Goal: Task Accomplishment & Management: Use online tool/utility

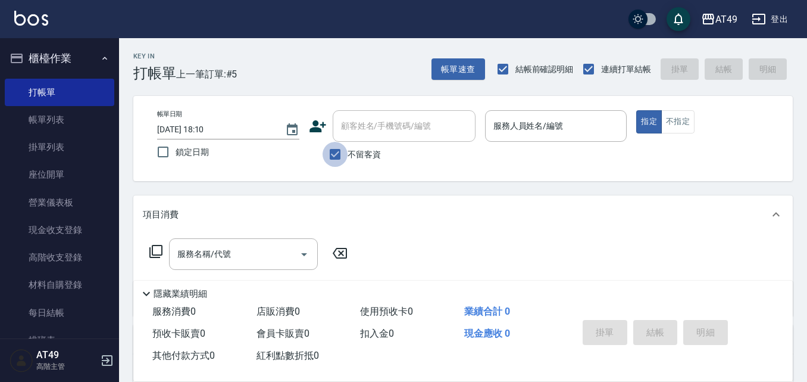
click at [341, 149] on input "不留客資" at bounding box center [335, 154] width 25 height 25
checkbox input "false"
click at [364, 132] on div "顧客姓名/手機號碼/編號 顧客姓名/手機號碼/編號" at bounding box center [404, 126] width 143 height 32
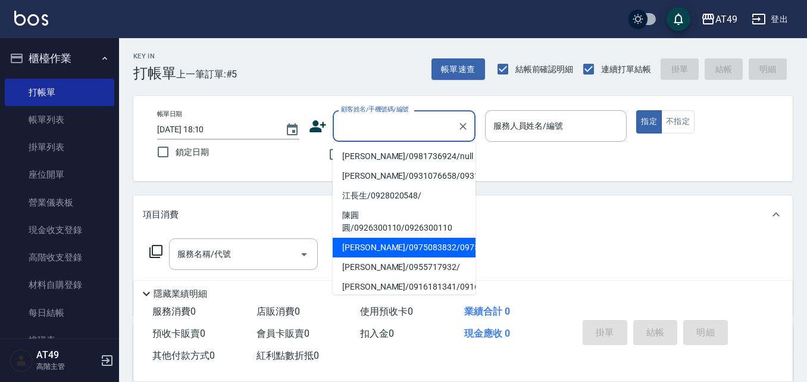
click at [401, 257] on li "[PERSON_NAME]/0975083832/0975083832" at bounding box center [404, 248] width 143 height 20
type input "[PERSON_NAME]/0975083832/0975083832"
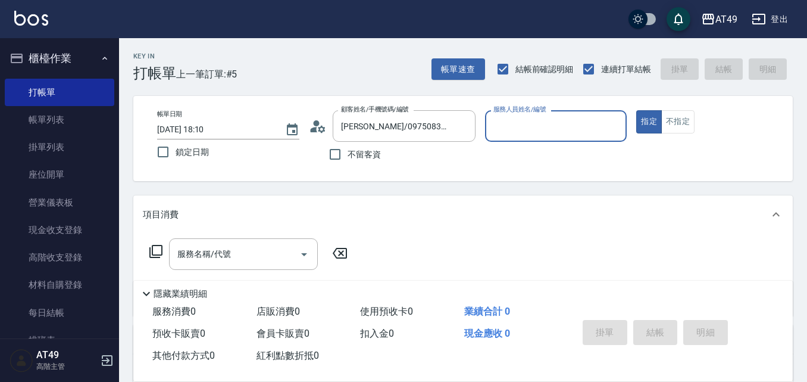
type input "Bobo-2"
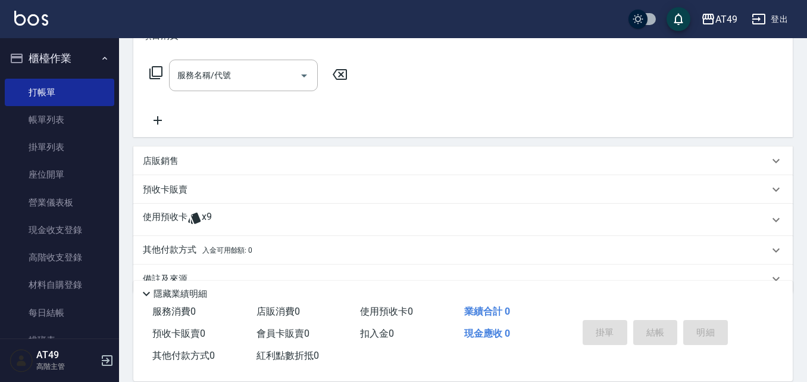
click at [191, 226] on p at bounding box center [195, 220] width 14 height 18
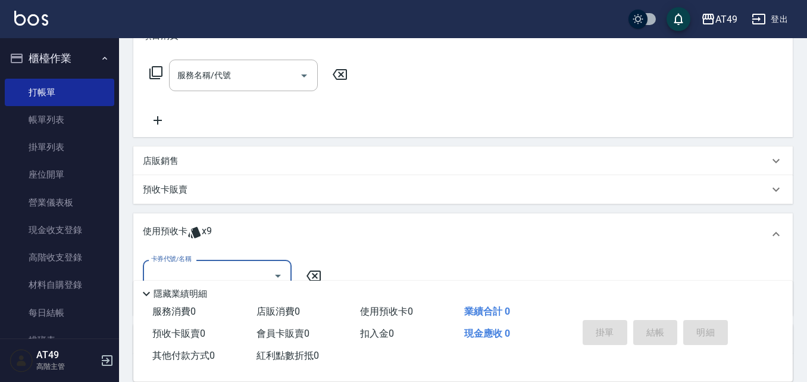
scroll to position [1, 0]
click at [221, 269] on input "卡券代號/名稱" at bounding box center [208, 275] width 120 height 21
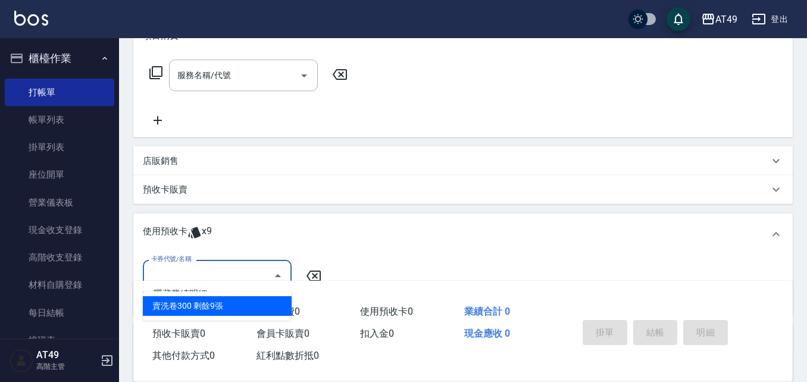
scroll to position [293, 0]
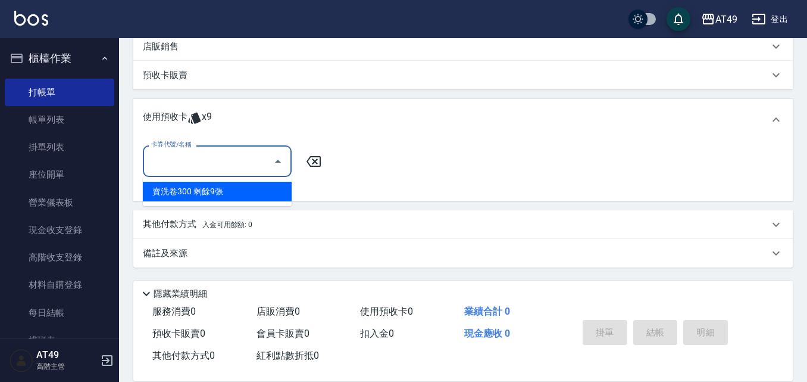
click at [229, 191] on div "賣洗卷300 剩餘9張" at bounding box center [217, 192] width 149 height 20
type input "賣洗卷300"
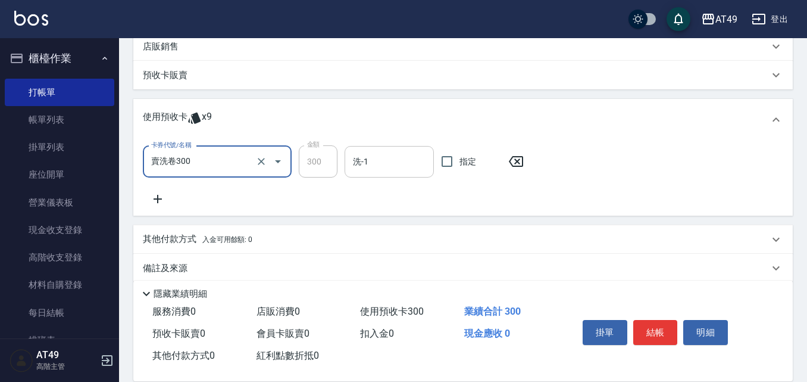
click at [372, 168] on input "洗-1" at bounding box center [389, 161] width 79 height 21
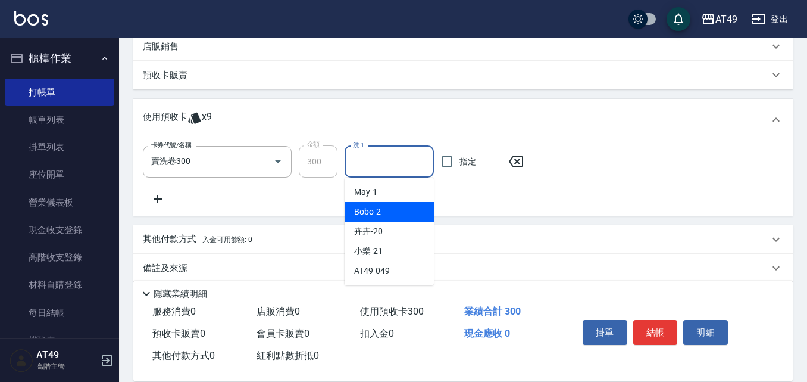
click at [380, 214] on div "Bobo -2" at bounding box center [389, 212] width 89 height 20
type input "Bobo-2"
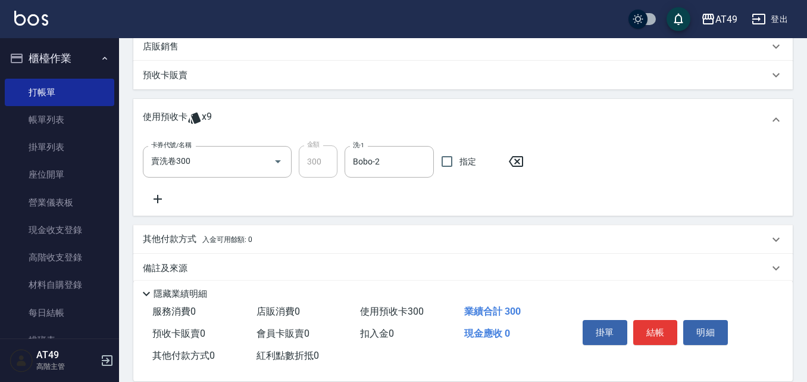
click at [327, 179] on div "卡券代號/名稱 賣洗卷300 卡券代號/名稱 金額 300 金額 洗-1 Bobo-2 洗-1 指定" at bounding box center [463, 175] width 641 height 61
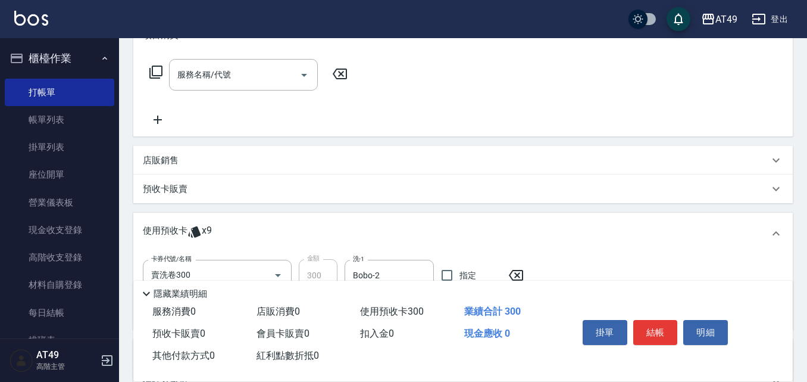
scroll to position [233, 0]
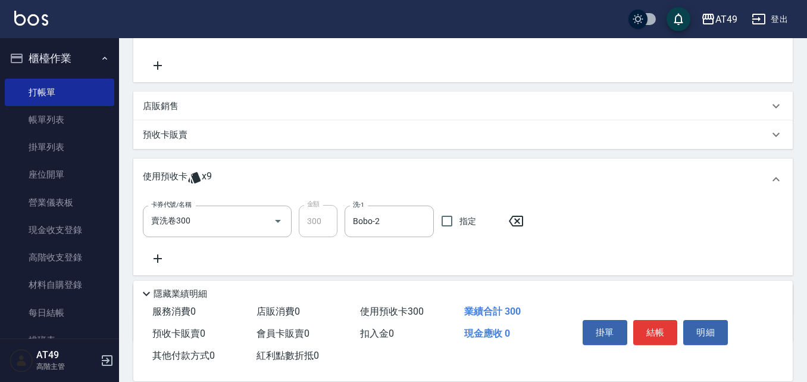
click at [176, 101] on p "店販銷售" at bounding box center [161, 106] width 36 height 13
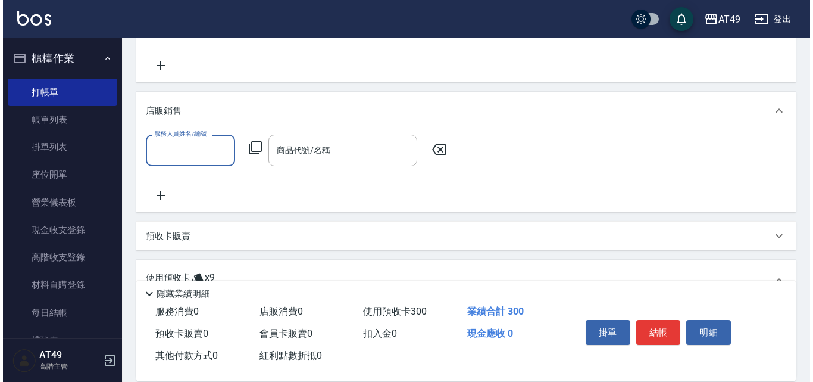
scroll to position [0, 0]
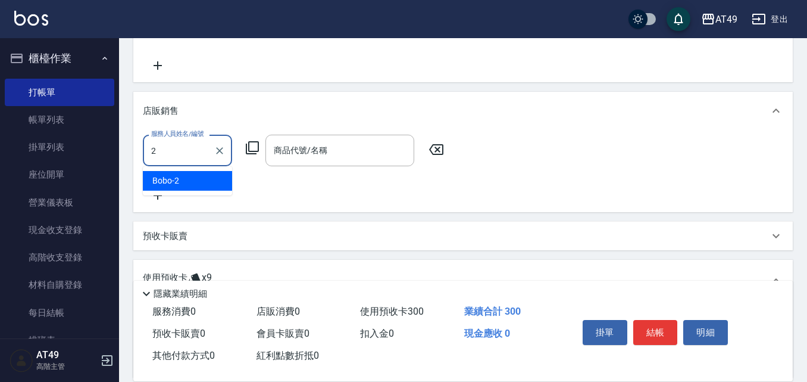
type input "Bobo-2"
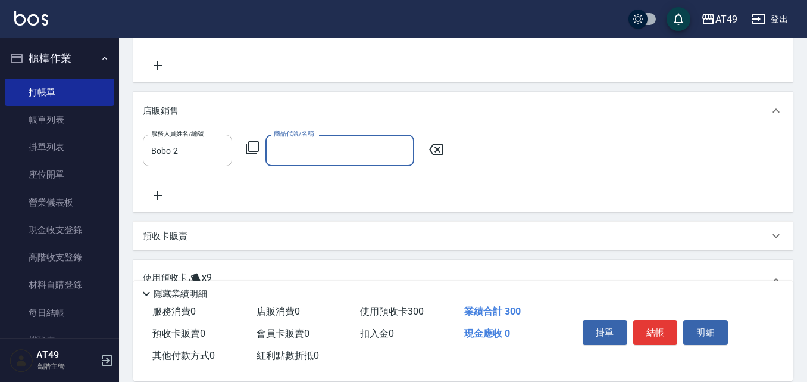
click at [252, 145] on icon at bounding box center [252, 148] width 14 height 14
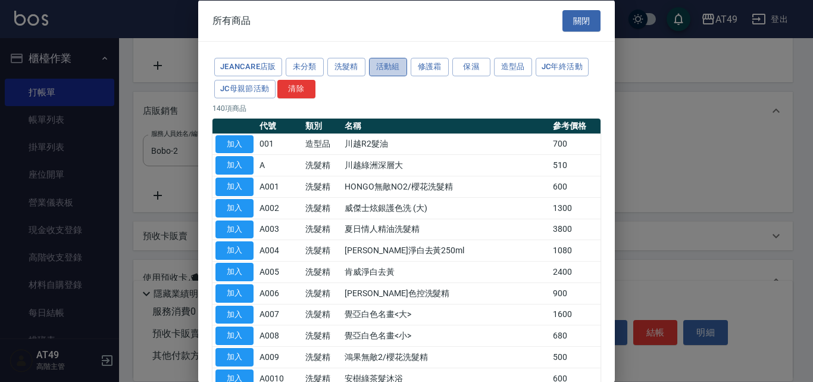
click at [391, 65] on button "活動組" at bounding box center [388, 67] width 38 height 18
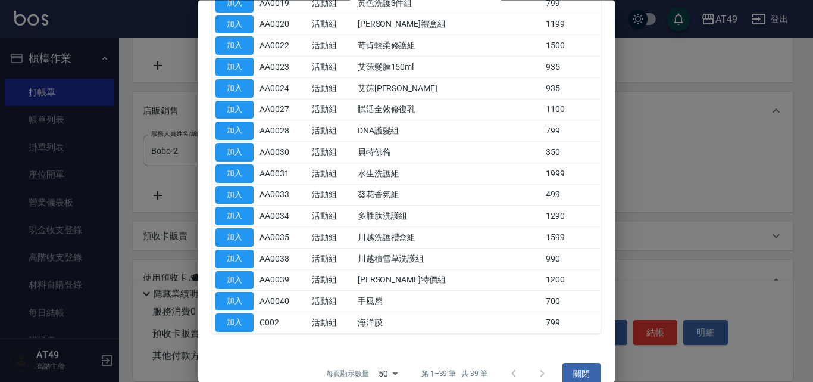
scroll to position [647, 0]
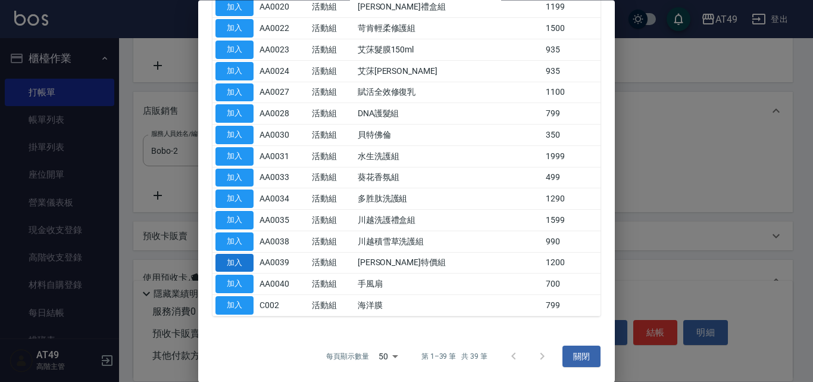
click at [236, 259] on button "加入" at bounding box center [235, 263] width 38 height 18
type input "[PERSON_NAME]特價組"
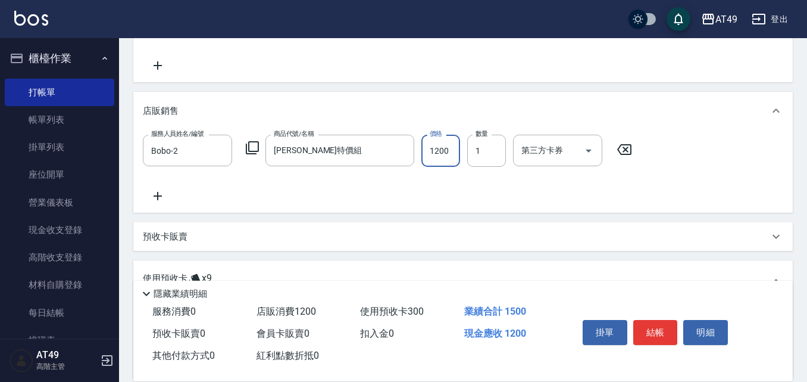
click at [444, 159] on input "1200" at bounding box center [441, 151] width 39 height 32
type input "1000"
click at [638, 329] on button "結帳" at bounding box center [655, 332] width 45 height 25
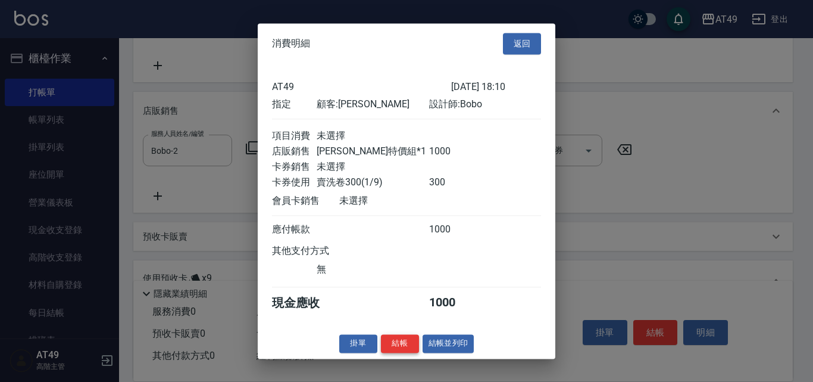
click at [398, 348] on button "結帳" at bounding box center [400, 343] width 38 height 18
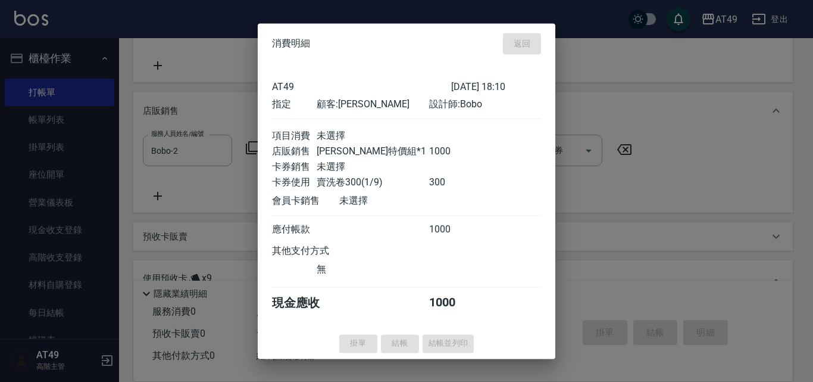
type input "[DATE] 20:15"
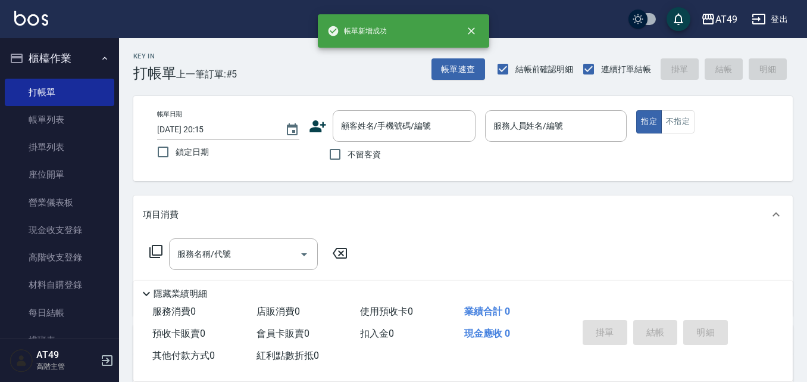
scroll to position [0, 0]
click at [374, 154] on span "不留客資" at bounding box center [364, 154] width 33 height 13
click at [348, 154] on input "不留客資" at bounding box center [335, 154] width 25 height 25
checkbox input "true"
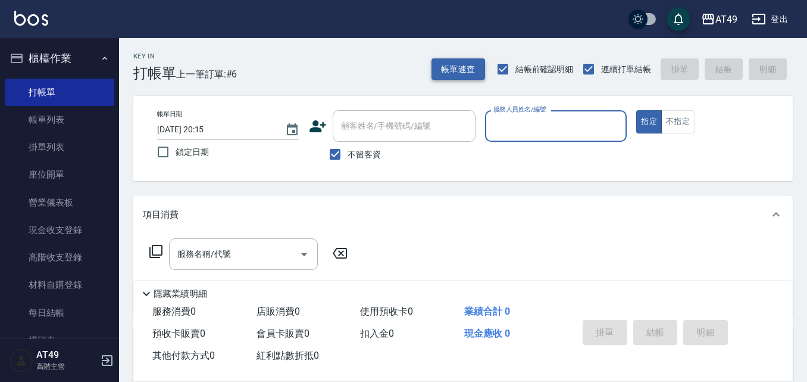
click at [470, 79] on button "帳單速查" at bounding box center [459, 69] width 54 height 22
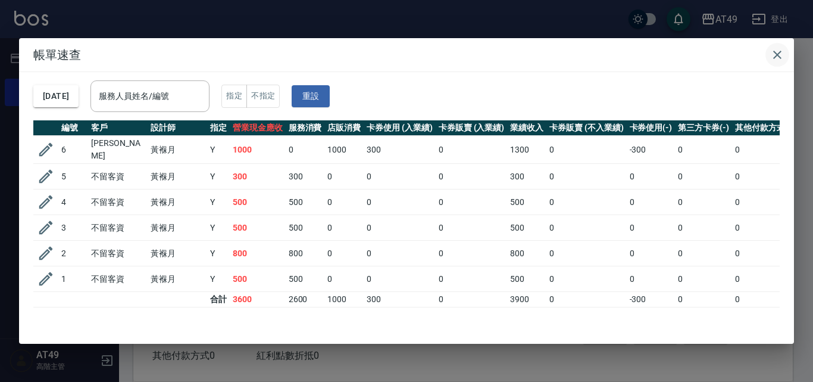
click at [776, 57] on icon "button" at bounding box center [777, 55] width 8 height 8
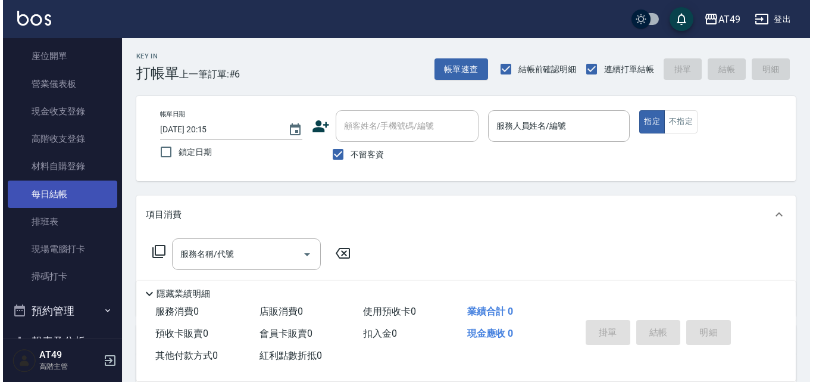
scroll to position [119, 0]
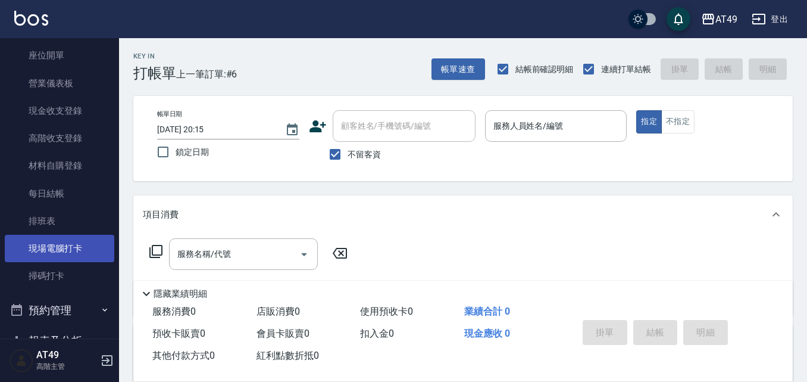
click at [52, 244] on link "現場電腦打卡" at bounding box center [60, 248] width 110 height 27
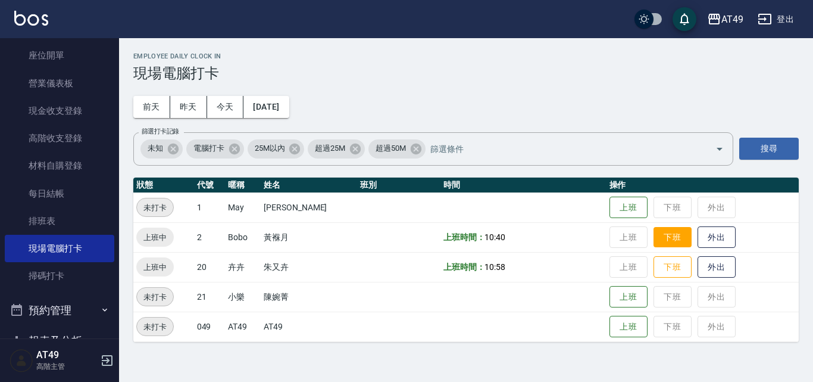
click at [674, 232] on button "下班" at bounding box center [673, 237] width 38 height 21
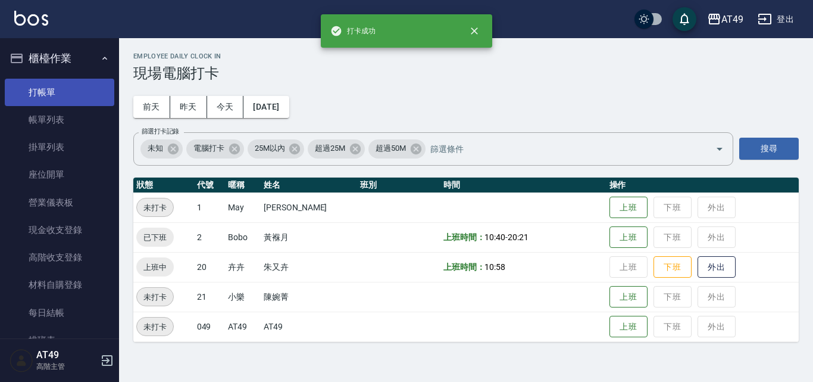
click at [49, 88] on link "打帳單" at bounding box center [60, 92] width 110 height 27
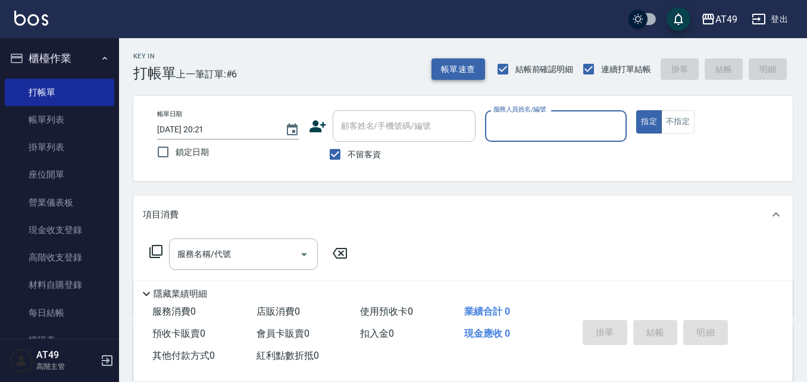
click at [467, 67] on button "帳單速查" at bounding box center [459, 69] width 54 height 22
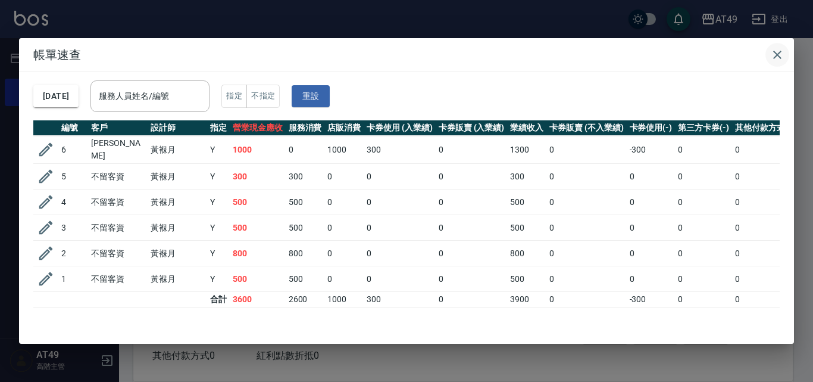
click at [781, 52] on icon "button" at bounding box center [777, 55] width 8 height 8
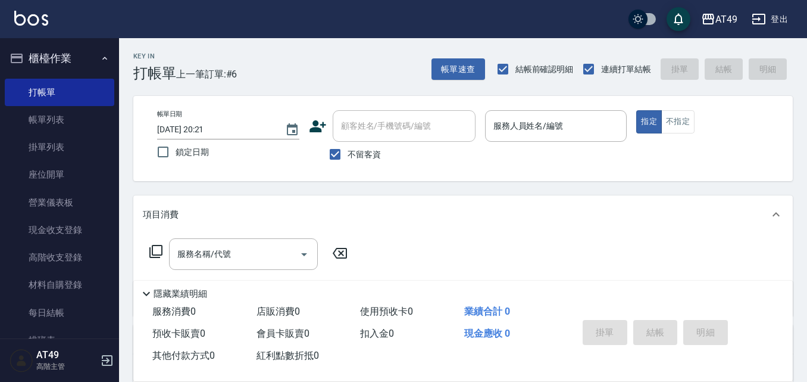
click at [69, 64] on button "櫃檯作業" at bounding box center [60, 58] width 110 height 31
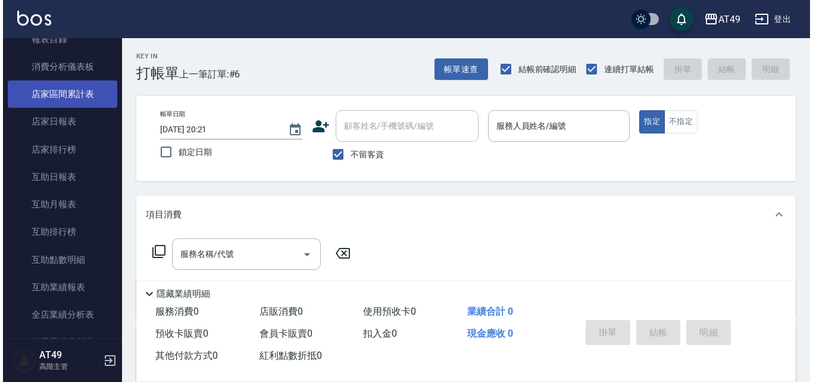
scroll to position [119, 0]
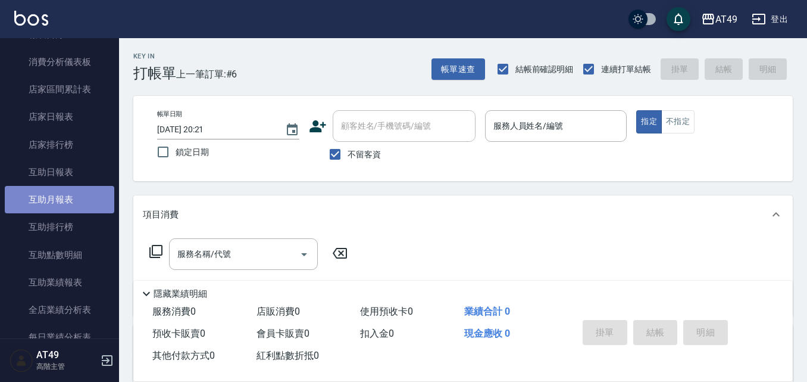
click at [68, 199] on link "互助月報表" at bounding box center [60, 199] width 110 height 27
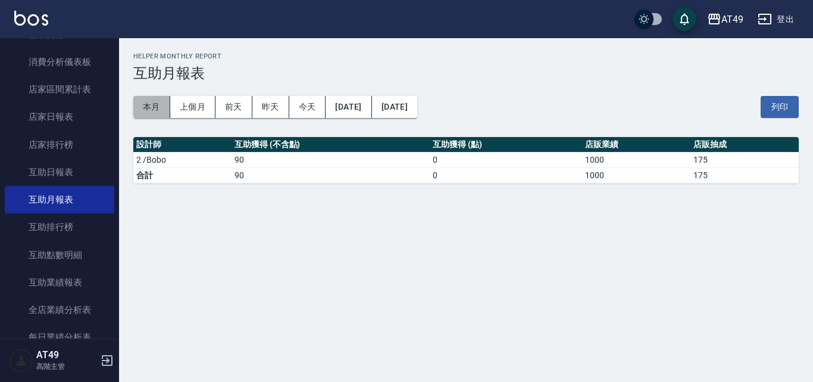
click at [154, 106] on button "本月" at bounding box center [151, 107] width 37 height 22
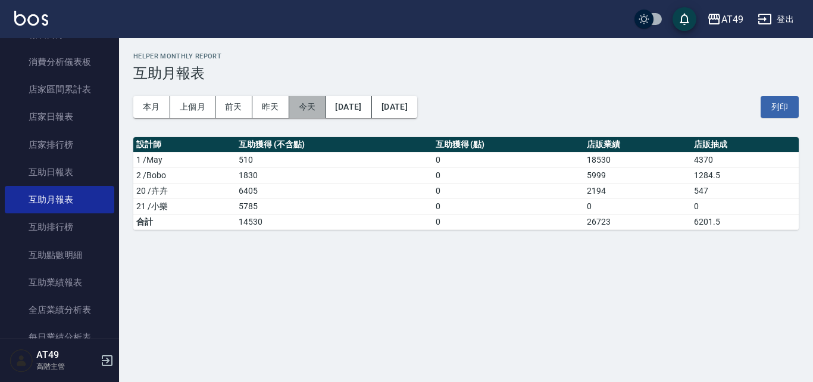
click at [316, 111] on button "今天" at bounding box center [307, 107] width 37 height 22
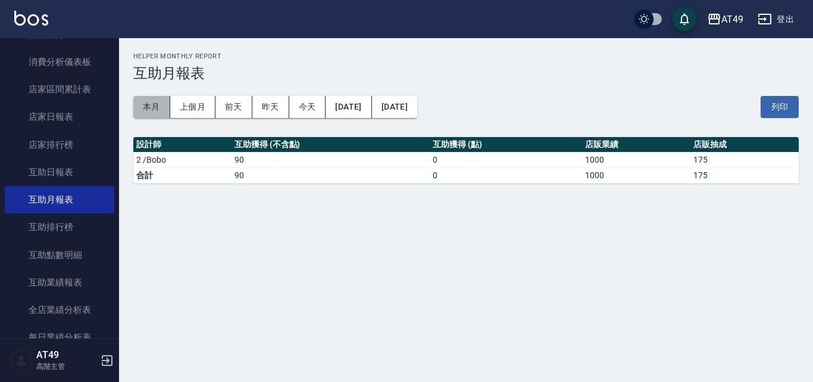
click at [159, 110] on button "本月" at bounding box center [151, 107] width 37 height 22
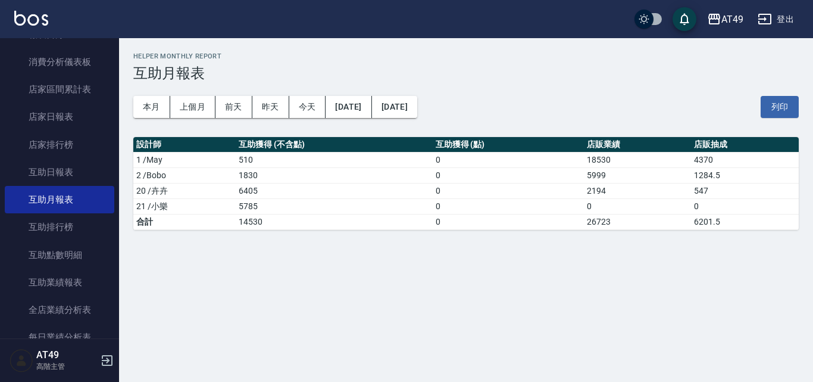
click at [188, 119] on div "本月 上個月 [DATE] [DATE] [DATE] [DATE] [DATE] 列印" at bounding box center [466, 107] width 666 height 51
click at [192, 117] on button "上個月" at bounding box center [192, 107] width 45 height 22
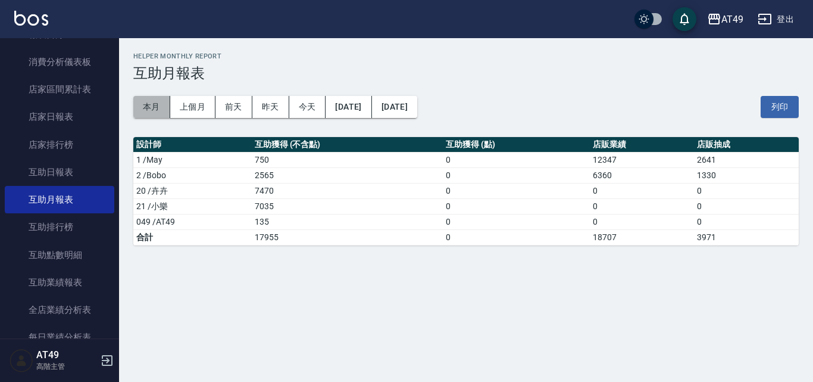
click at [149, 113] on button "本月" at bounding box center [151, 107] width 37 height 22
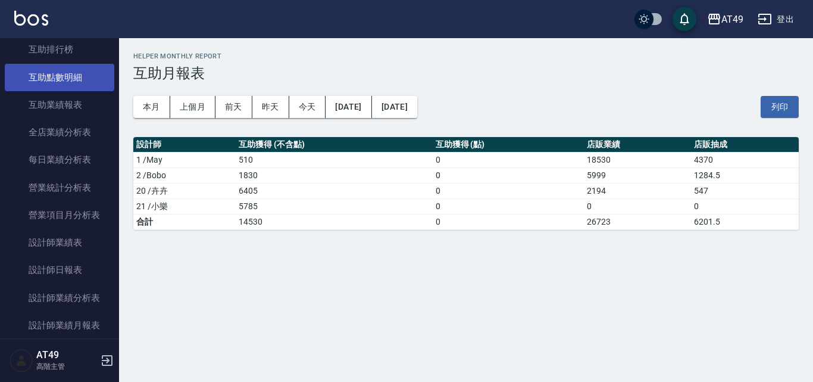
scroll to position [298, 0]
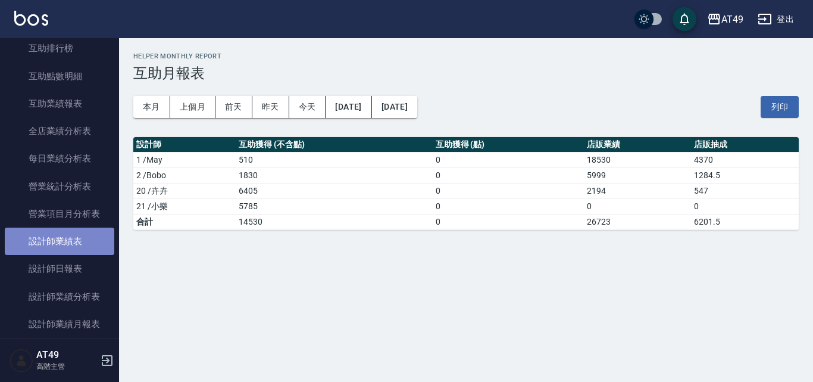
click at [74, 235] on link "設計師業績表" at bounding box center [60, 240] width 110 height 27
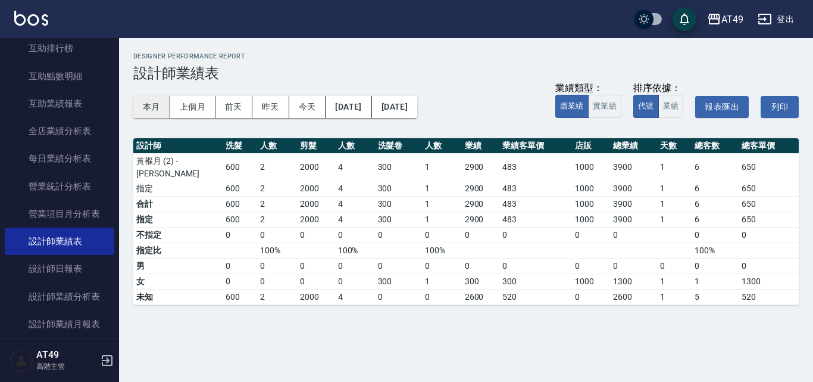
click at [152, 111] on button "本月" at bounding box center [151, 107] width 37 height 22
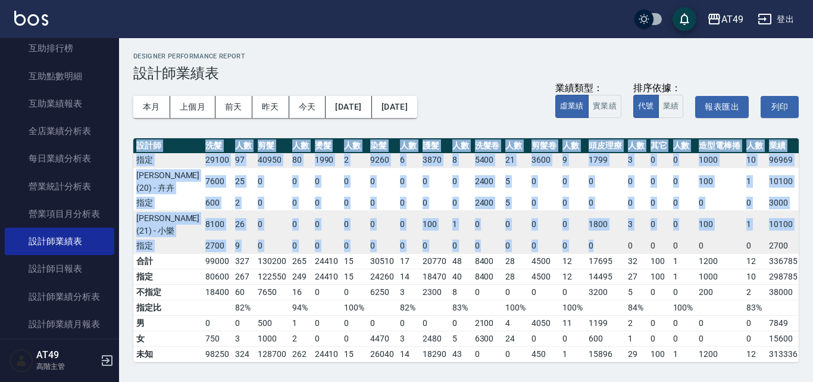
scroll to position [130, 0]
drag, startPoint x: 566, startPoint y: 361, endPoint x: 589, endPoint y: 360, distance: 23.8
click at [589, 360] on div "設計師 洗髮 人數 剪髮 人數 燙髮 人數 染髮 人數 護髮 人數 洗髮卷 人數 剪髮卷 人數 頭皮理療 人數 其它 人數 造型電棒捲 人數 業績 業績客單價…" at bounding box center [466, 250] width 666 height 224
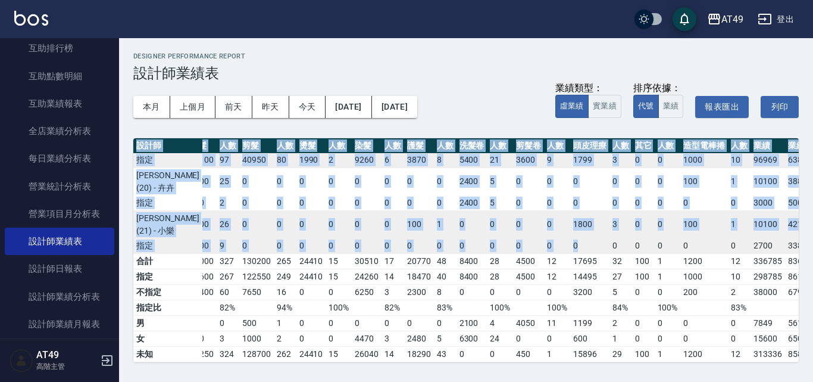
scroll to position [130, 20]
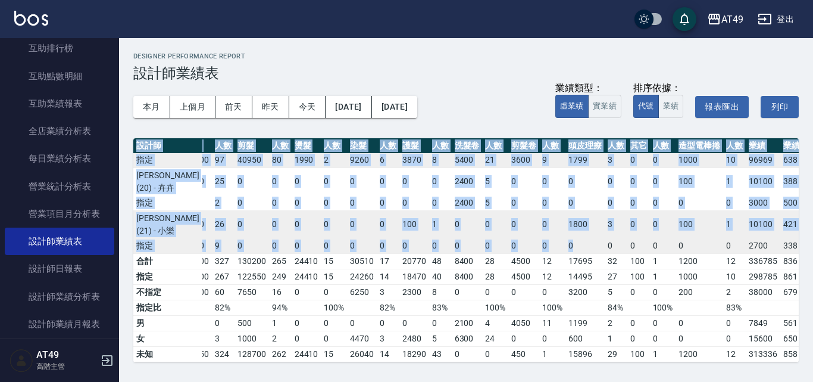
click at [746, 253] on td "336785" at bounding box center [763, 260] width 35 height 15
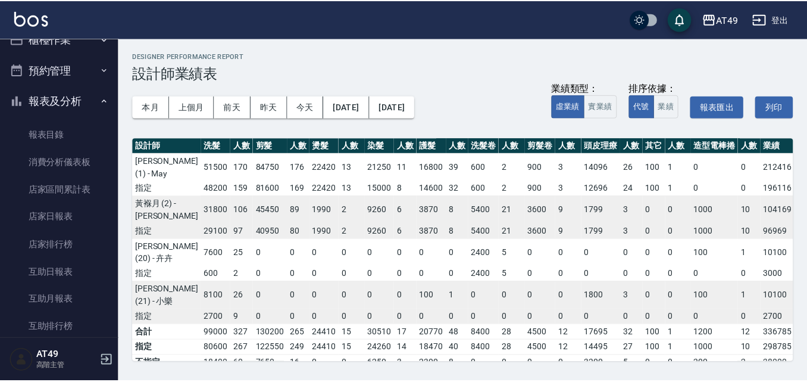
scroll to position [0, 0]
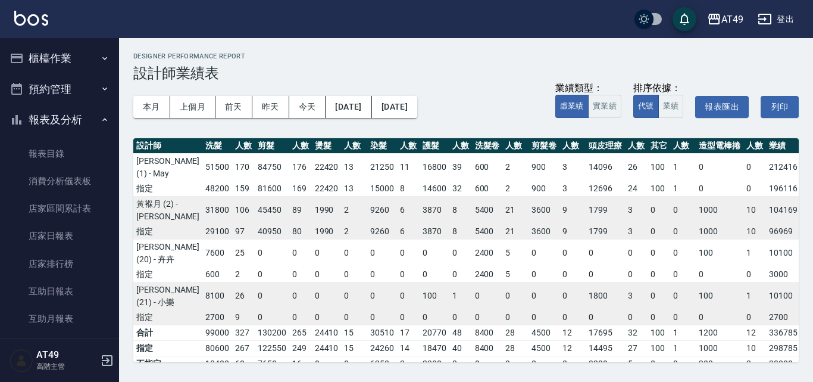
click at [54, 58] on button "櫃檯作業" at bounding box center [60, 58] width 110 height 31
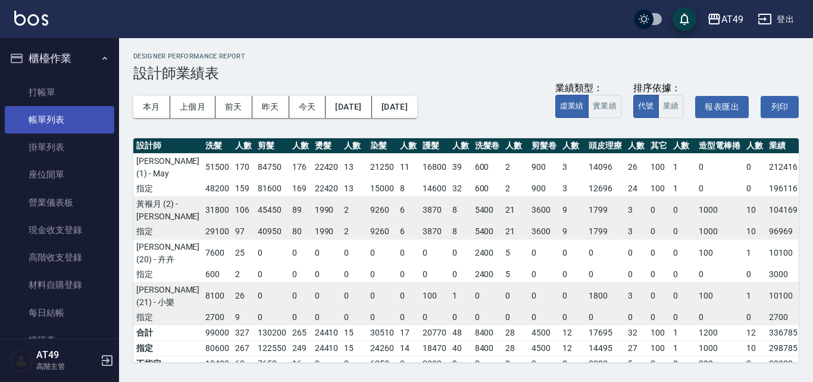
click at [64, 94] on link "打帳單" at bounding box center [60, 92] width 110 height 27
